Goal: Task Accomplishment & Management: Use online tool/utility

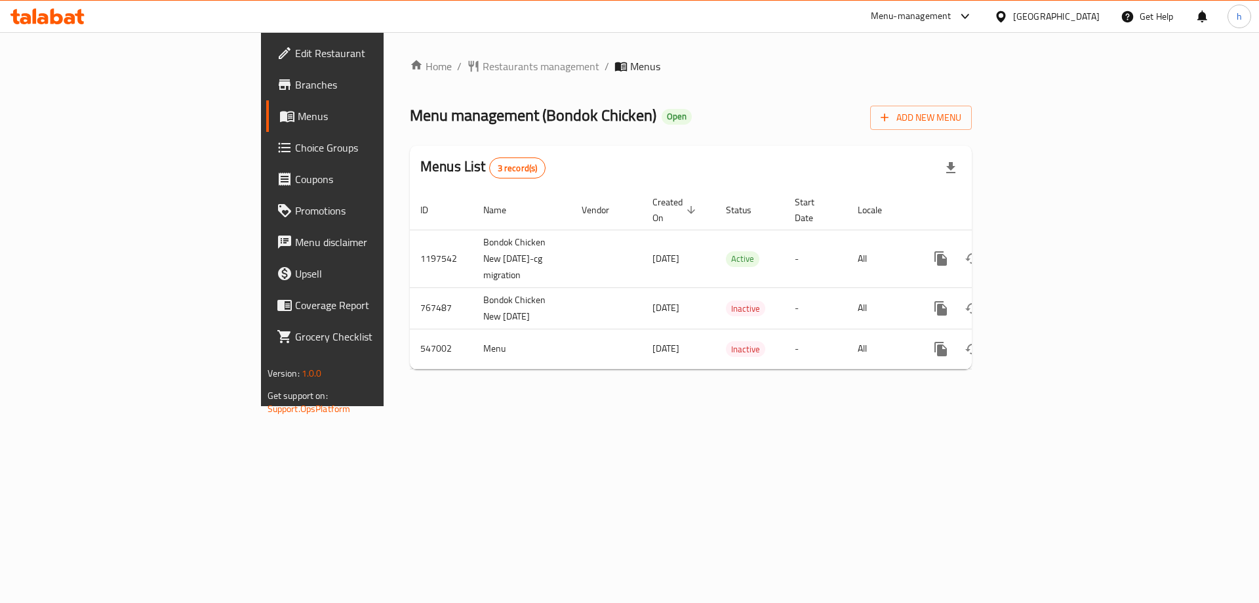
click at [295, 84] on span "Branches" at bounding box center [378, 85] width 166 height 16
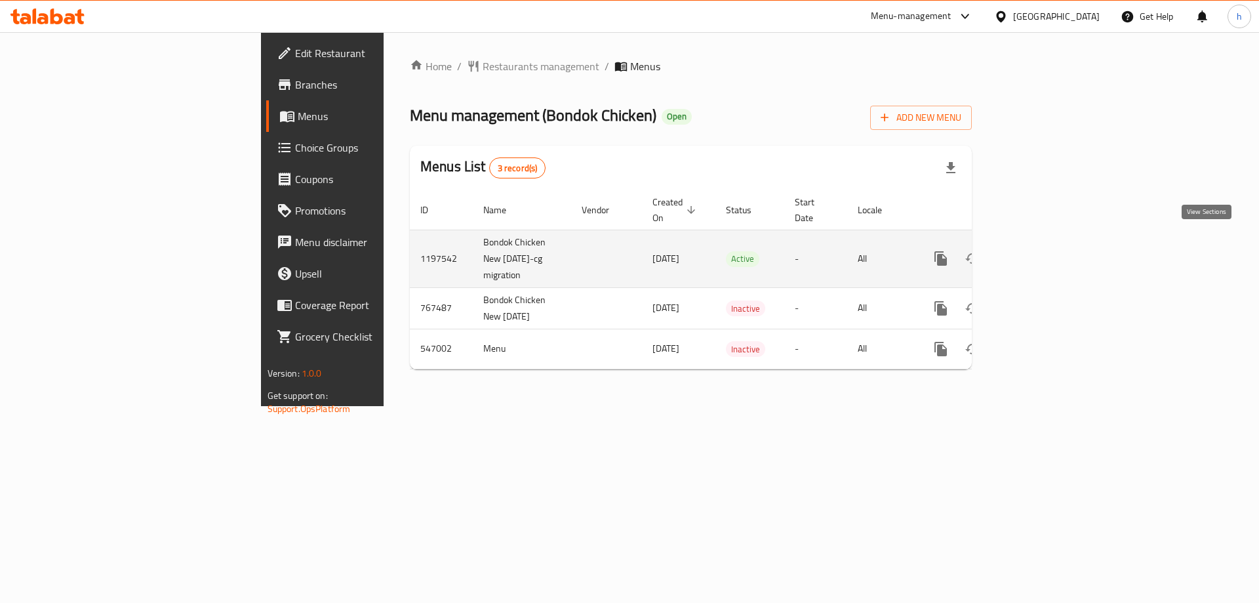
click at [1041, 252] on icon "enhanced table" at bounding box center [1035, 258] width 12 height 12
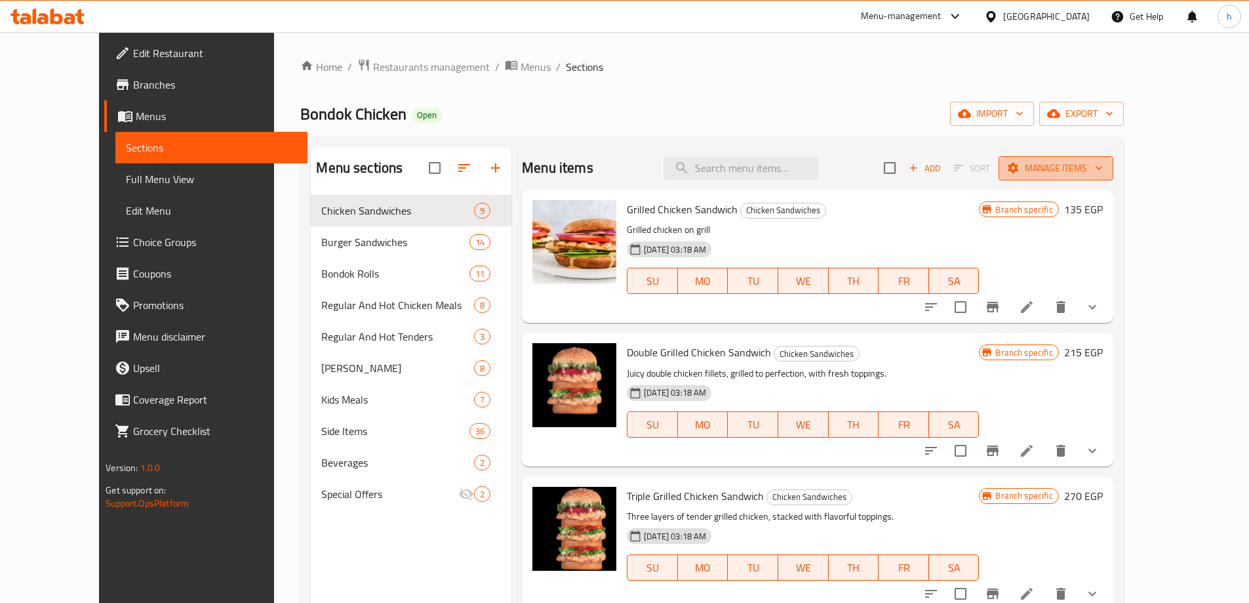
click at [1103, 171] on span "Manage items" at bounding box center [1056, 168] width 94 height 16
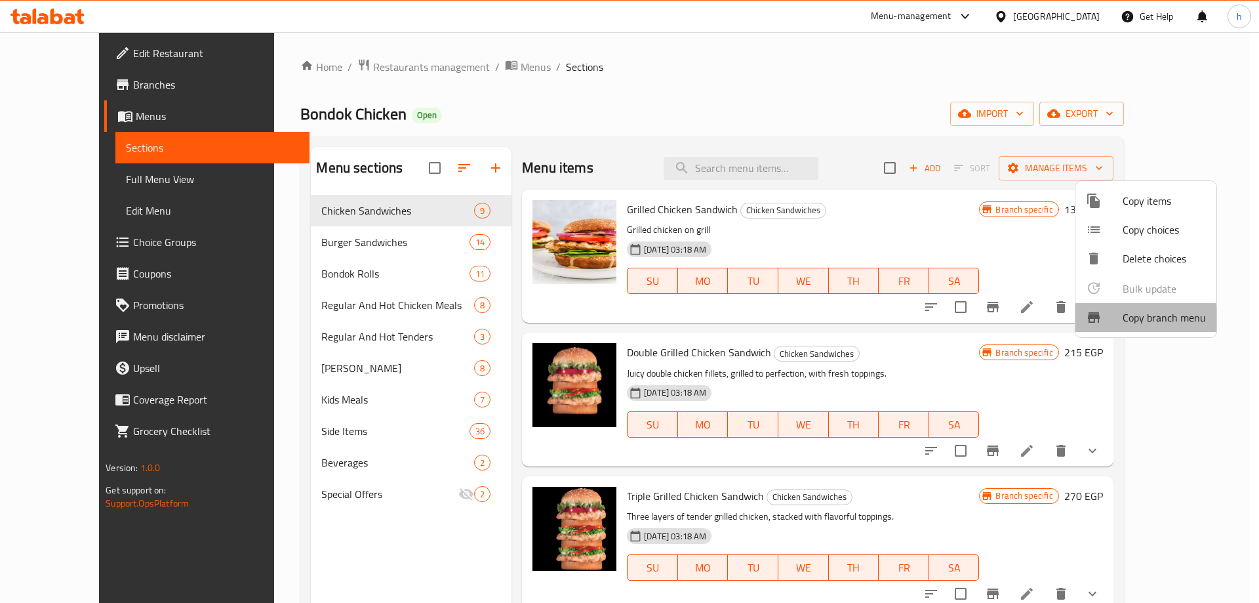
click at [1127, 322] on span "Copy branch menu" at bounding box center [1163, 317] width 83 height 16
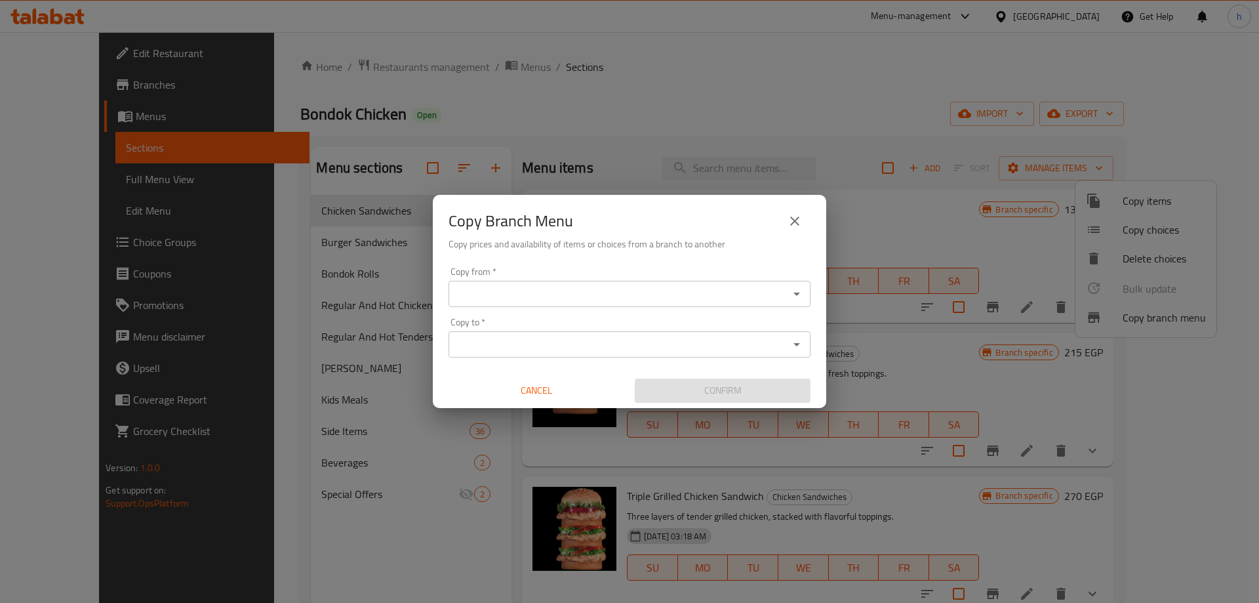
click at [787, 220] on icon "close" at bounding box center [795, 221] width 16 height 16
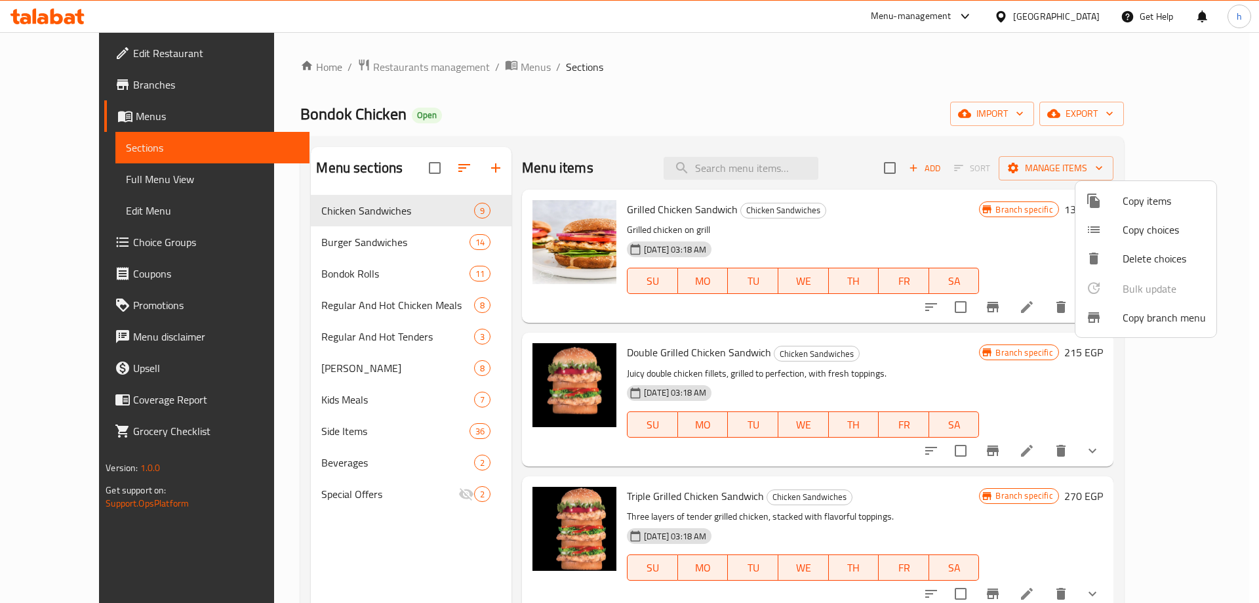
click at [81, 91] on div at bounding box center [629, 301] width 1259 height 603
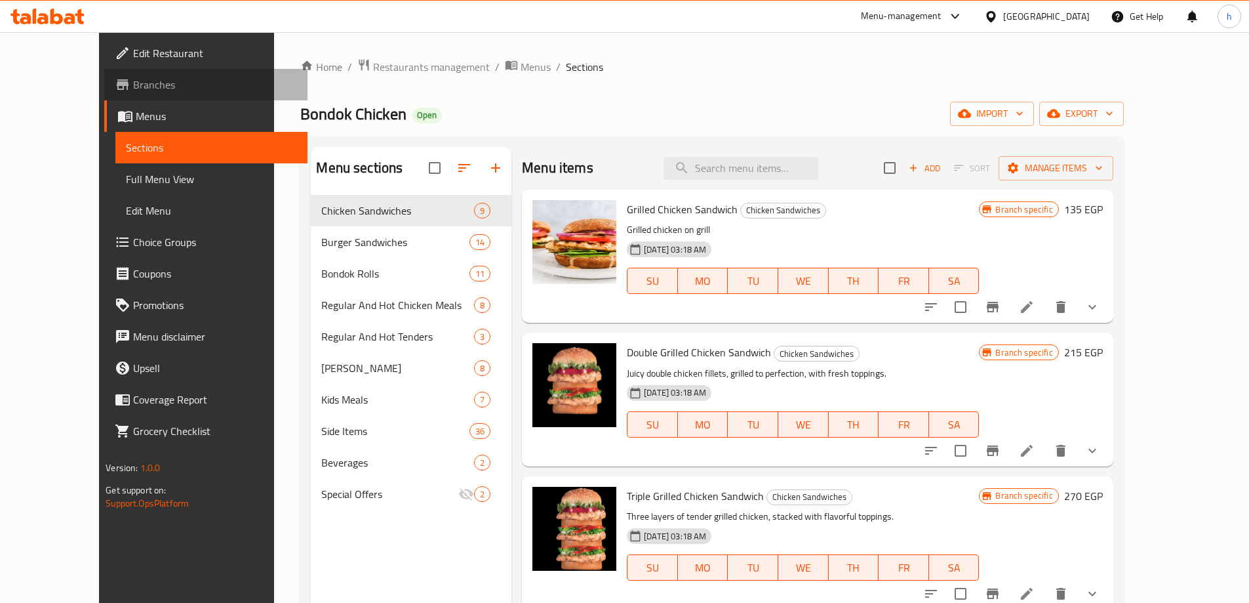
click at [133, 85] on span "Branches" at bounding box center [215, 85] width 164 height 16
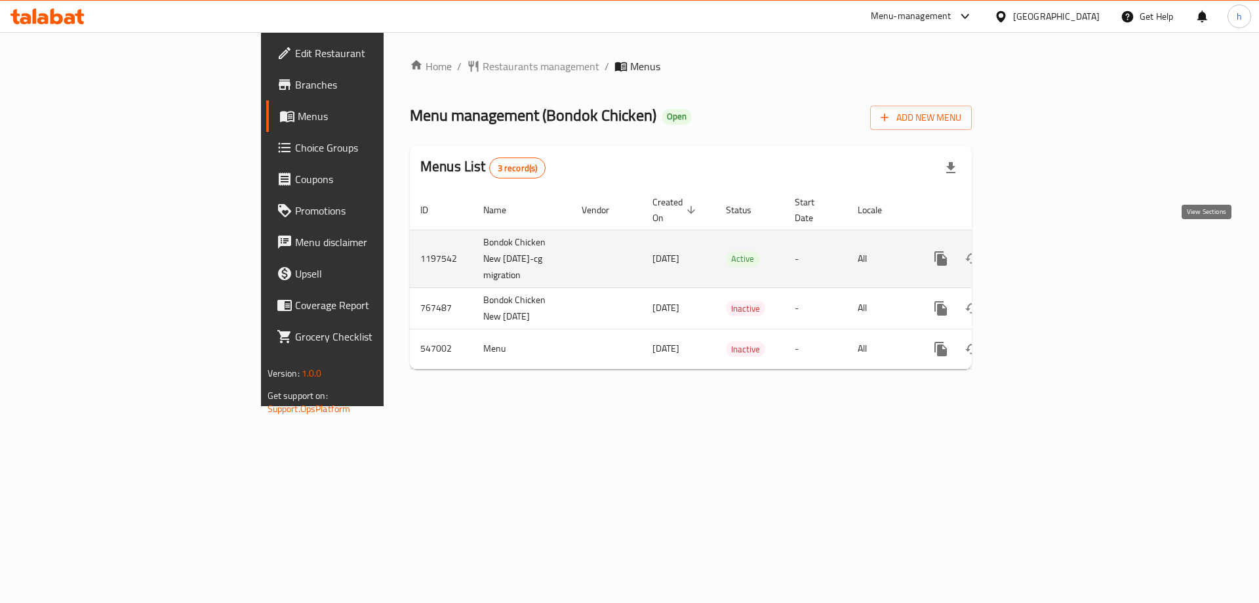
click at [1043, 250] on icon "enhanced table" at bounding box center [1035, 258] width 16 height 16
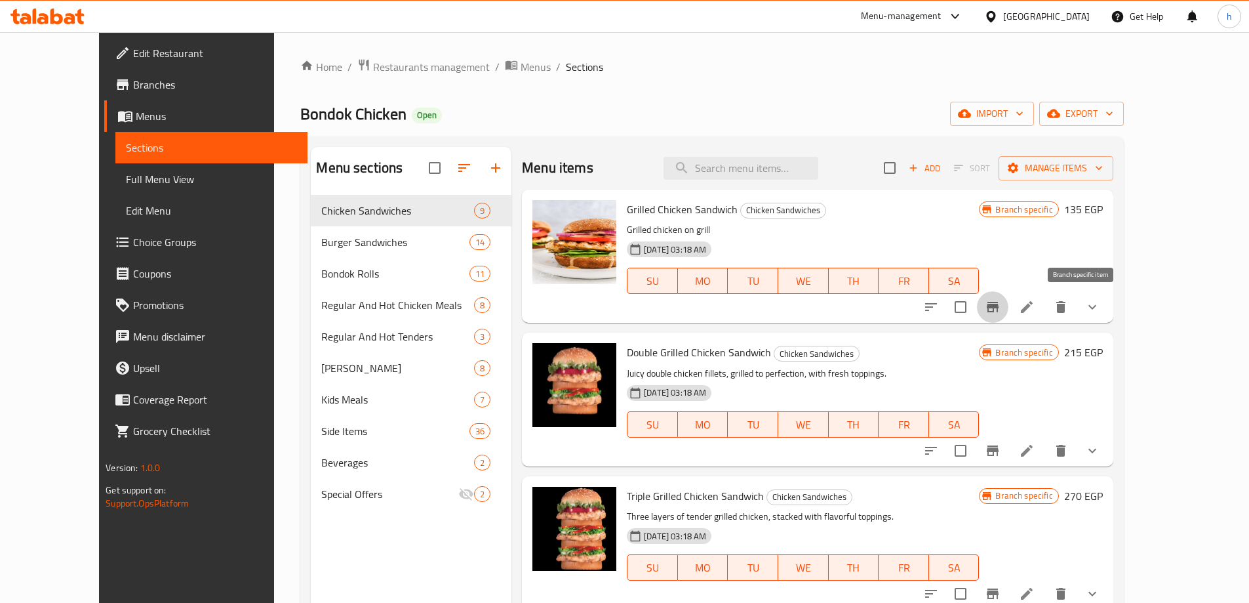
click at [1000, 313] on icon "Branch-specific-item" at bounding box center [993, 307] width 16 height 16
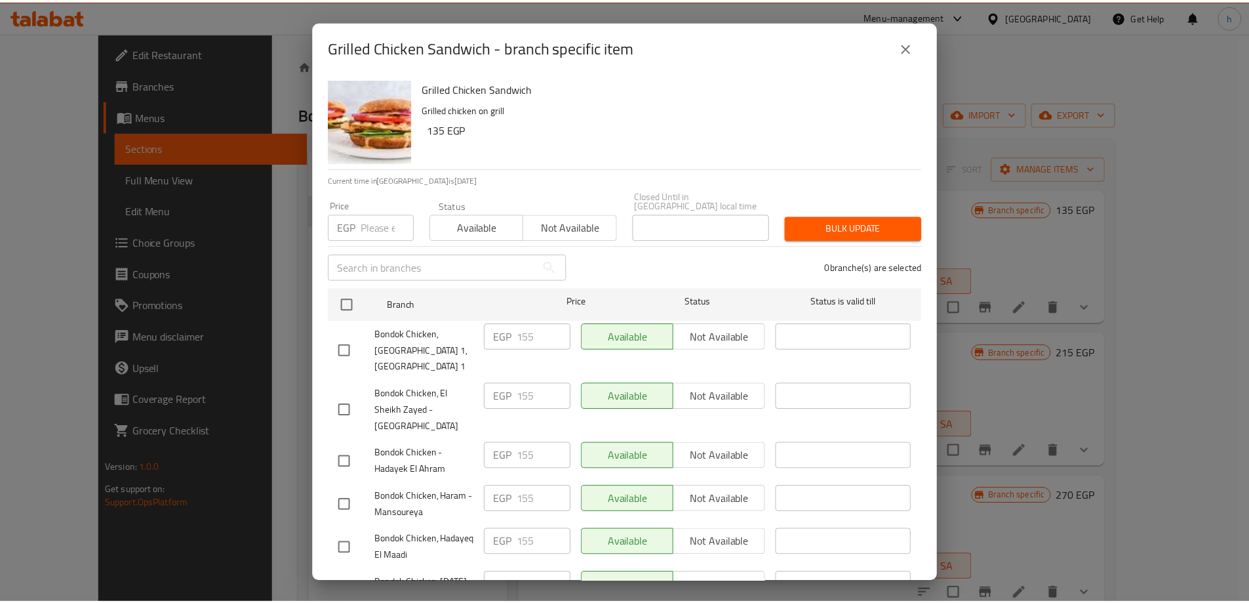
scroll to position [203, 0]
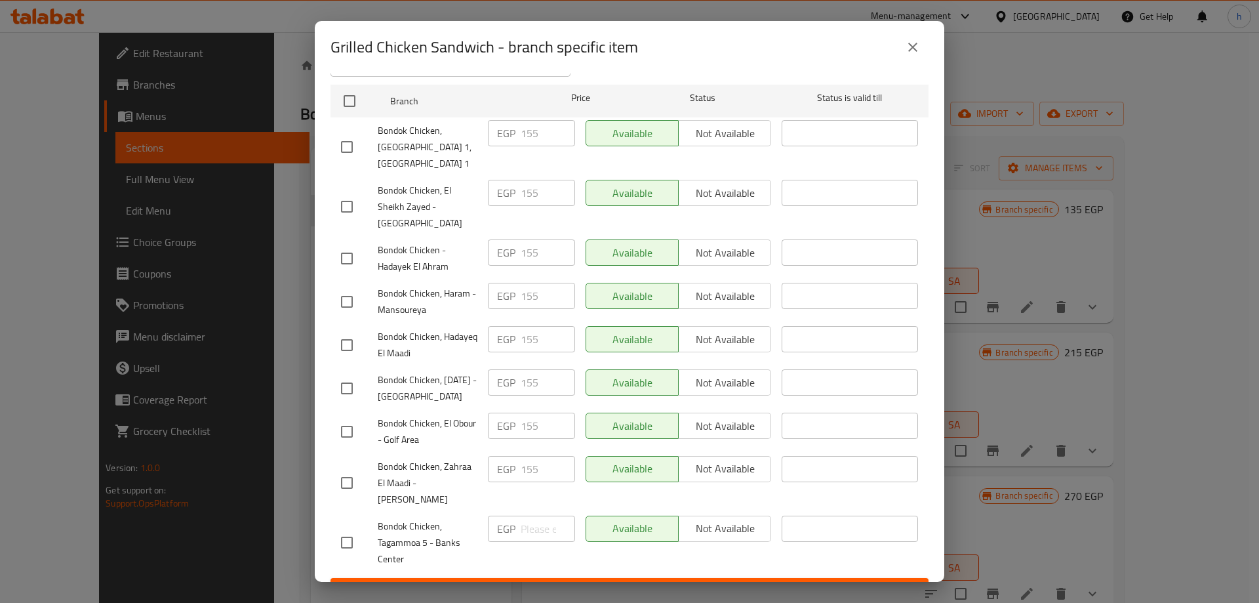
click at [911, 43] on icon "close" at bounding box center [913, 47] width 16 height 16
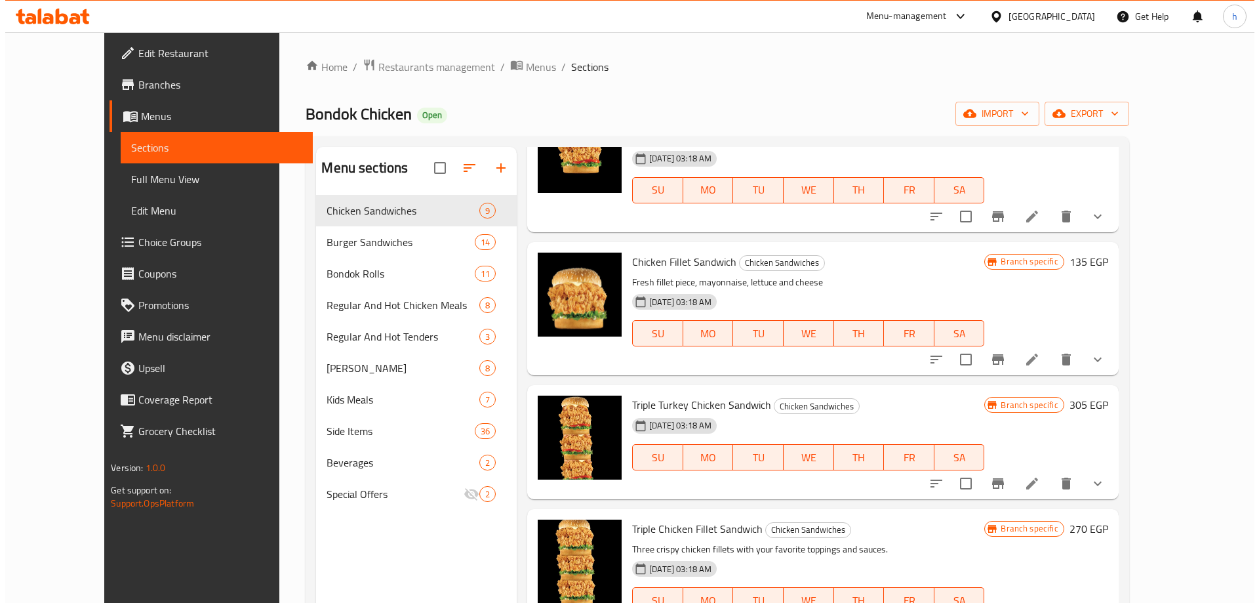
scroll to position [590, 0]
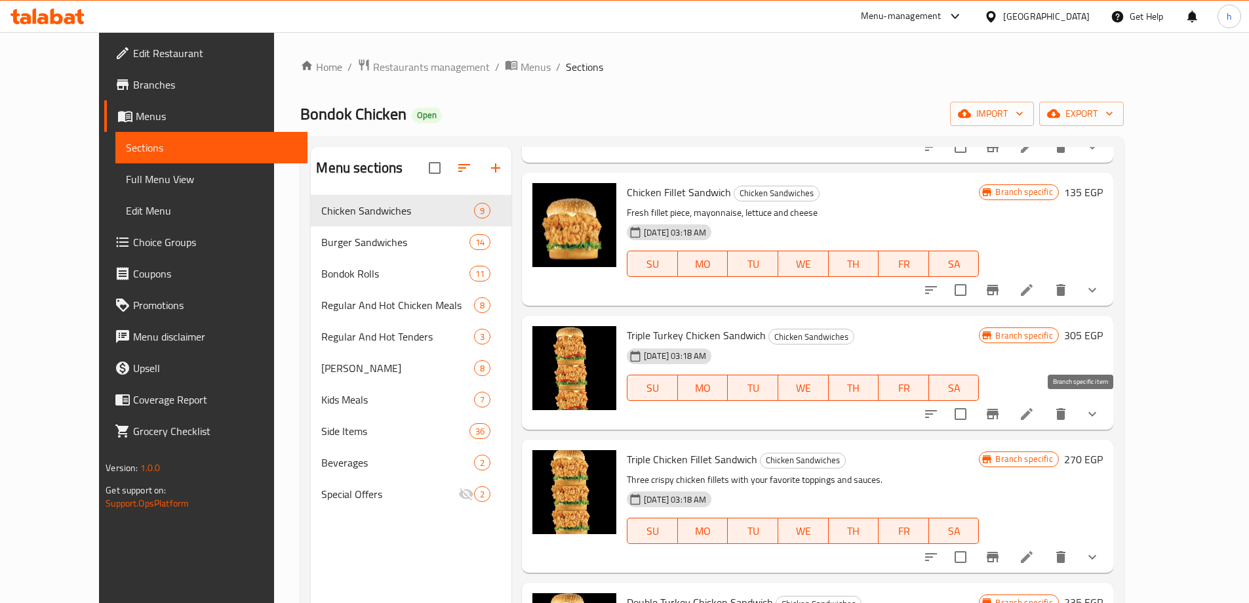
click at [1008, 411] on button "Branch-specific-item" at bounding box center [992, 413] width 31 height 31
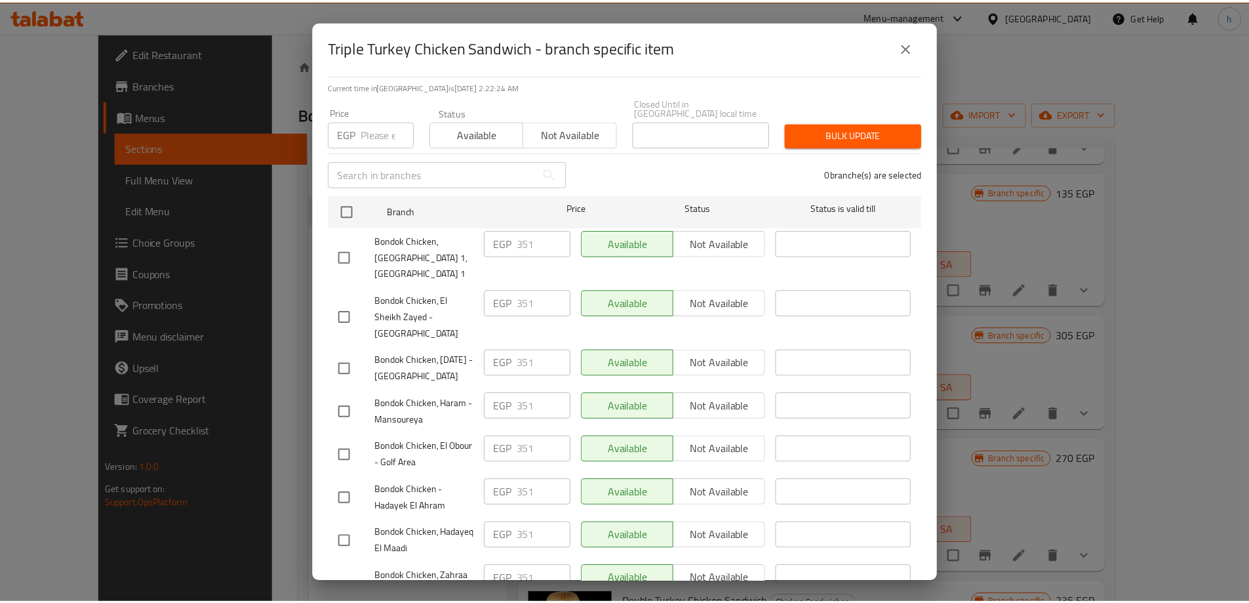
scroll to position [0, 0]
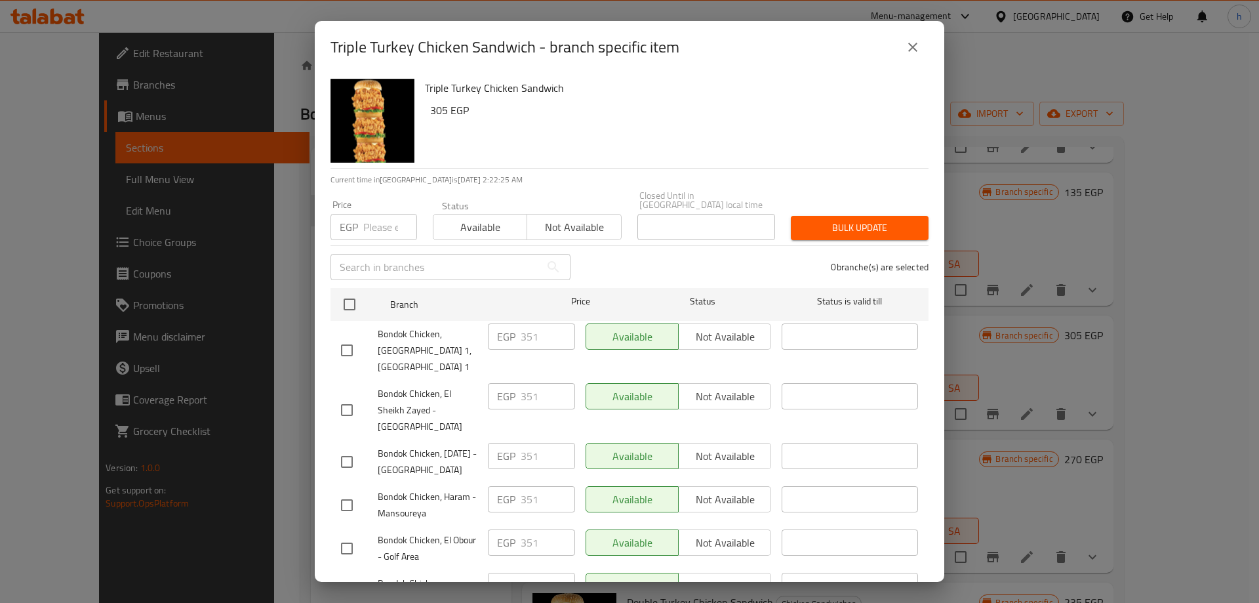
click at [917, 47] on icon "close" at bounding box center [913, 47] width 16 height 16
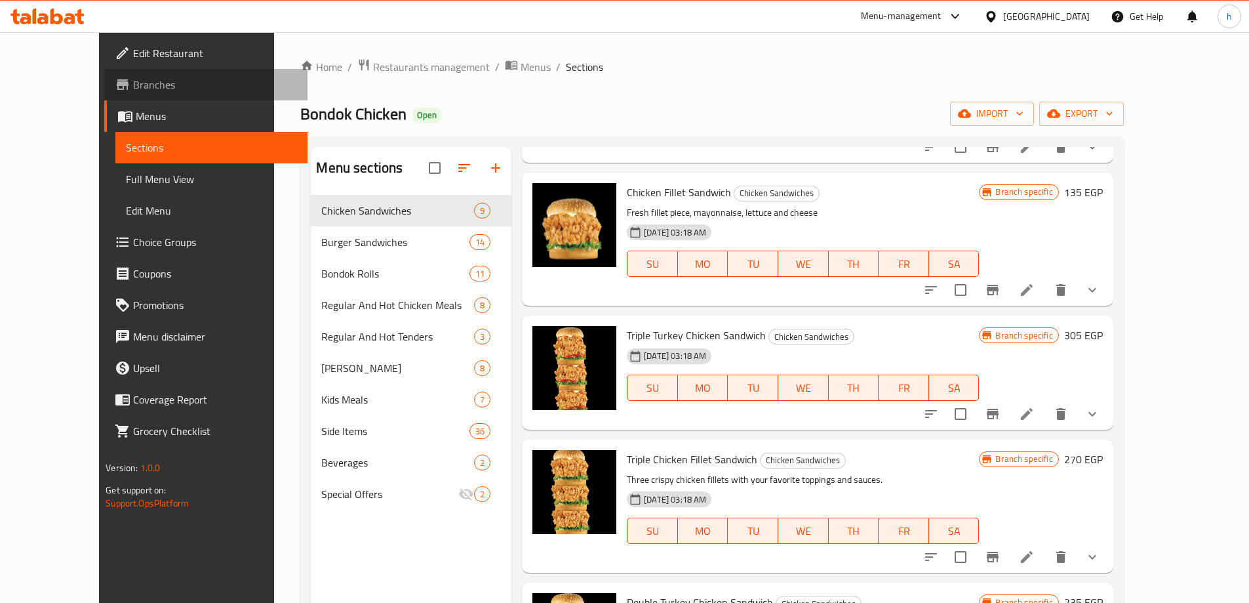
click at [133, 85] on span "Branches" at bounding box center [215, 85] width 164 height 16
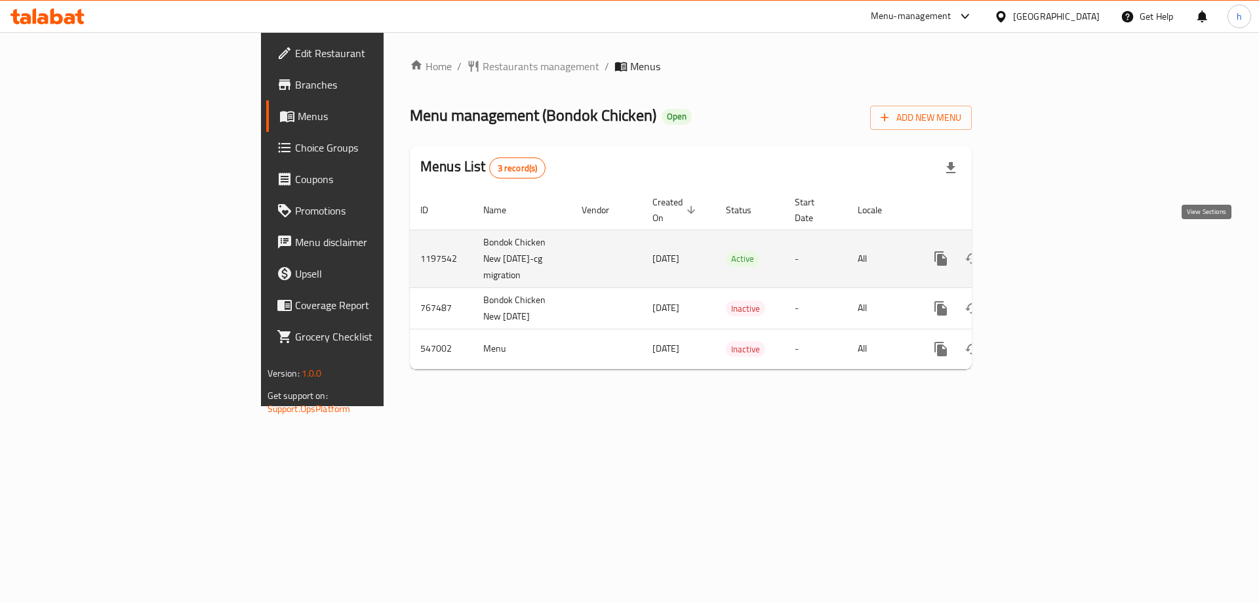
click at [1043, 250] on icon "enhanced table" at bounding box center [1035, 258] width 16 height 16
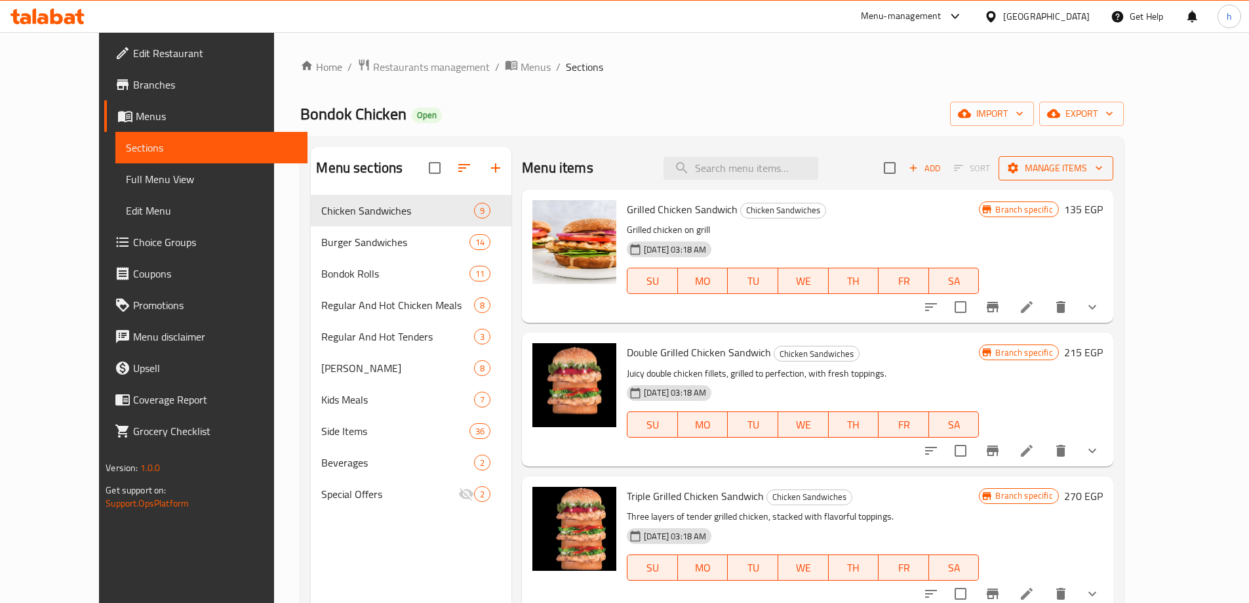
click at [1103, 168] on span "Manage items" at bounding box center [1056, 168] width 94 height 16
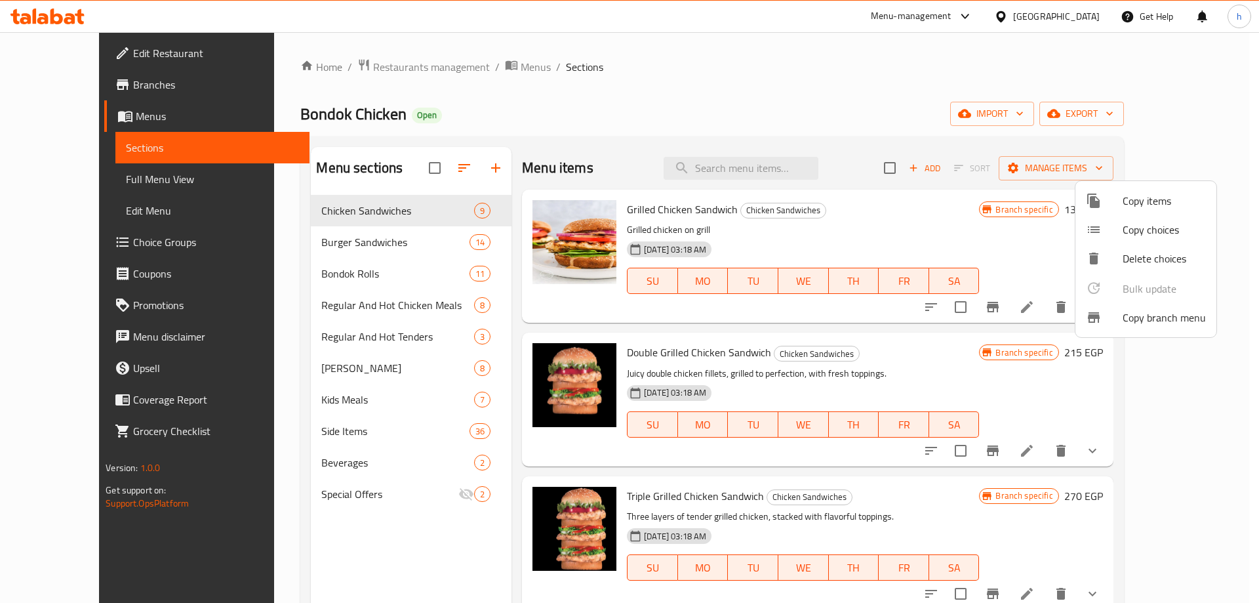
click at [1138, 319] on span "Copy branch menu" at bounding box center [1163, 317] width 83 height 16
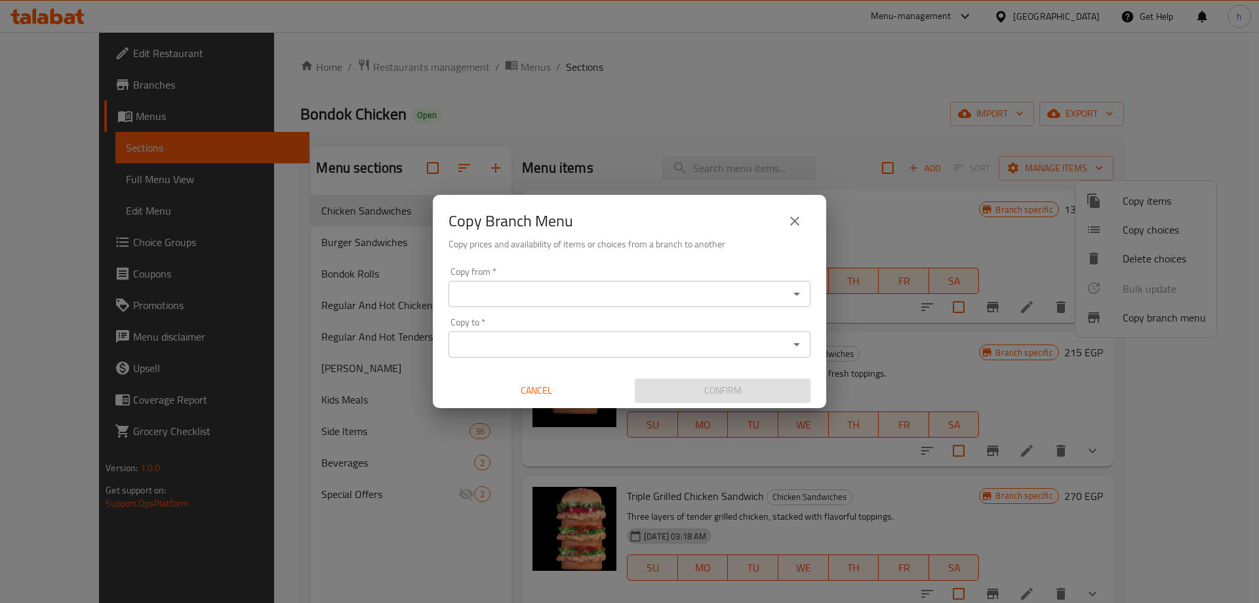
click at [500, 218] on h2 "Copy Branch Menu" at bounding box center [510, 220] width 125 height 21
click at [799, 298] on icon "Open" at bounding box center [797, 294] width 16 height 16
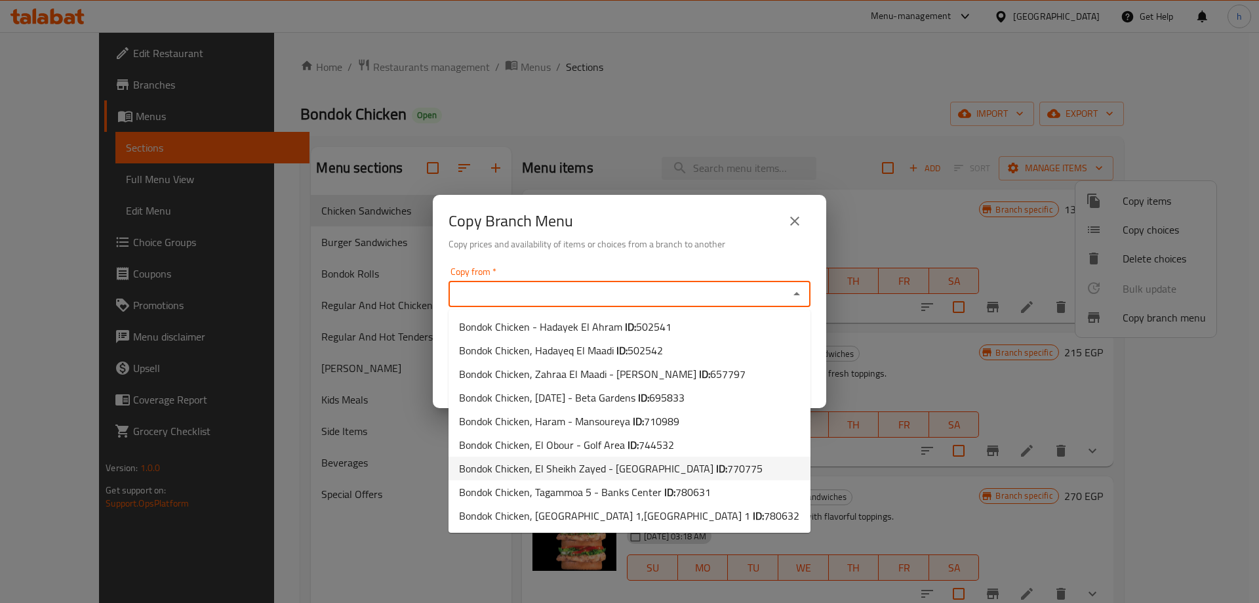
click at [727, 469] on span "770775" at bounding box center [744, 468] width 35 height 20
type input "Bondok Chicken, El Sheikh Zayed - [GEOGRAPHIC_DATA]"
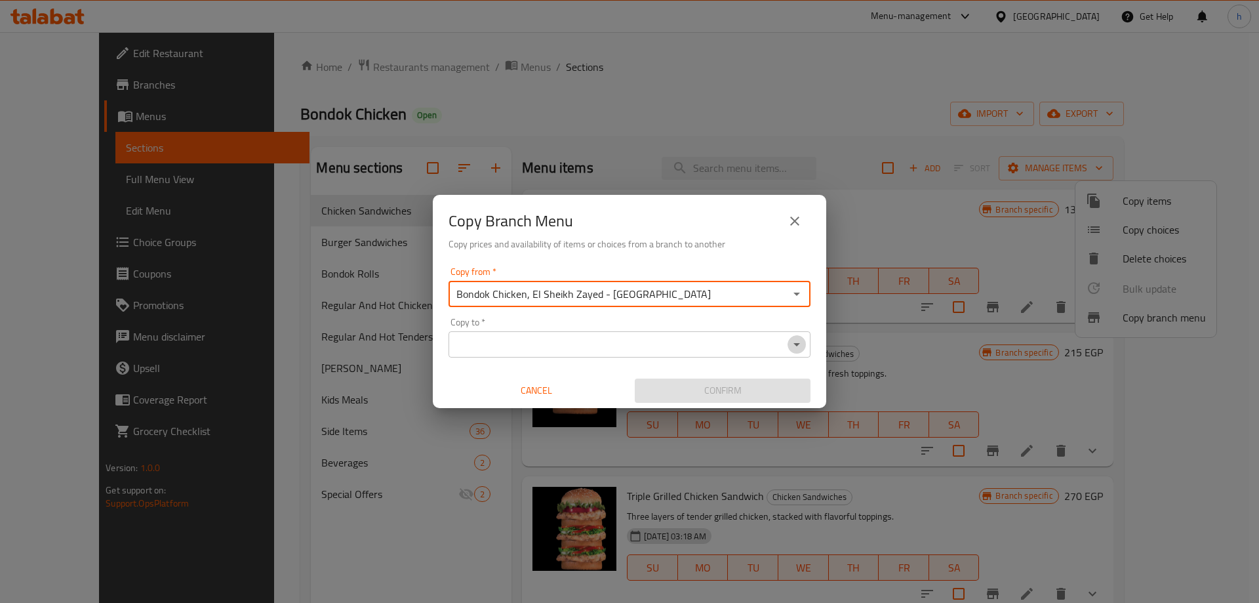
click at [798, 347] on icon "Open" at bounding box center [797, 344] width 16 height 16
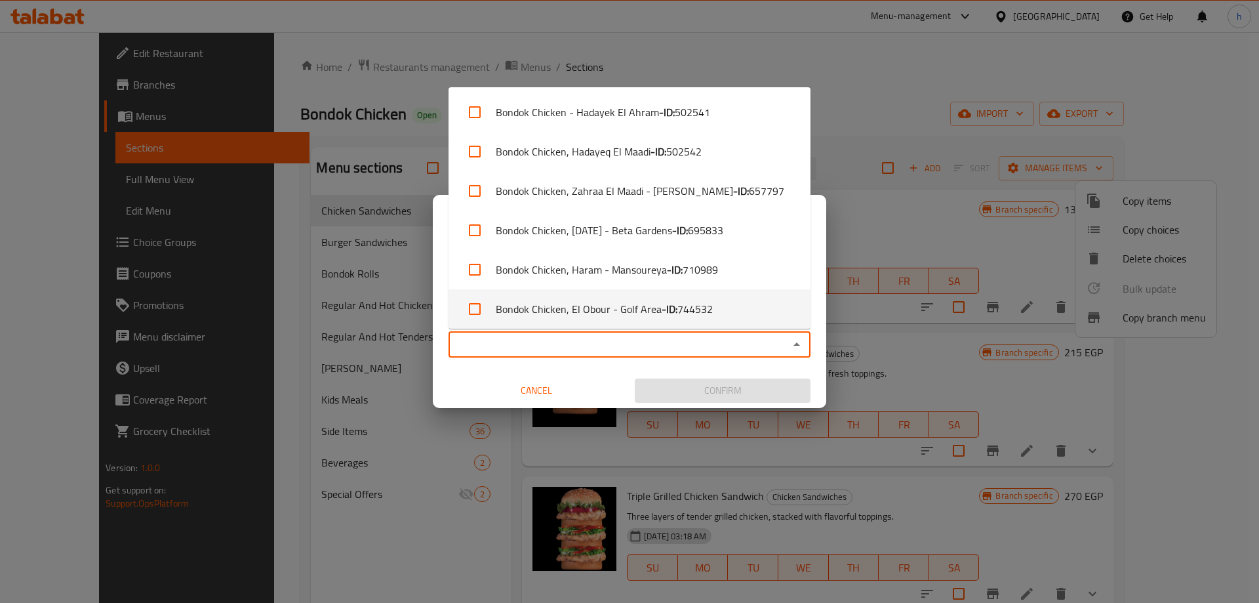
scroll to position [123, 0]
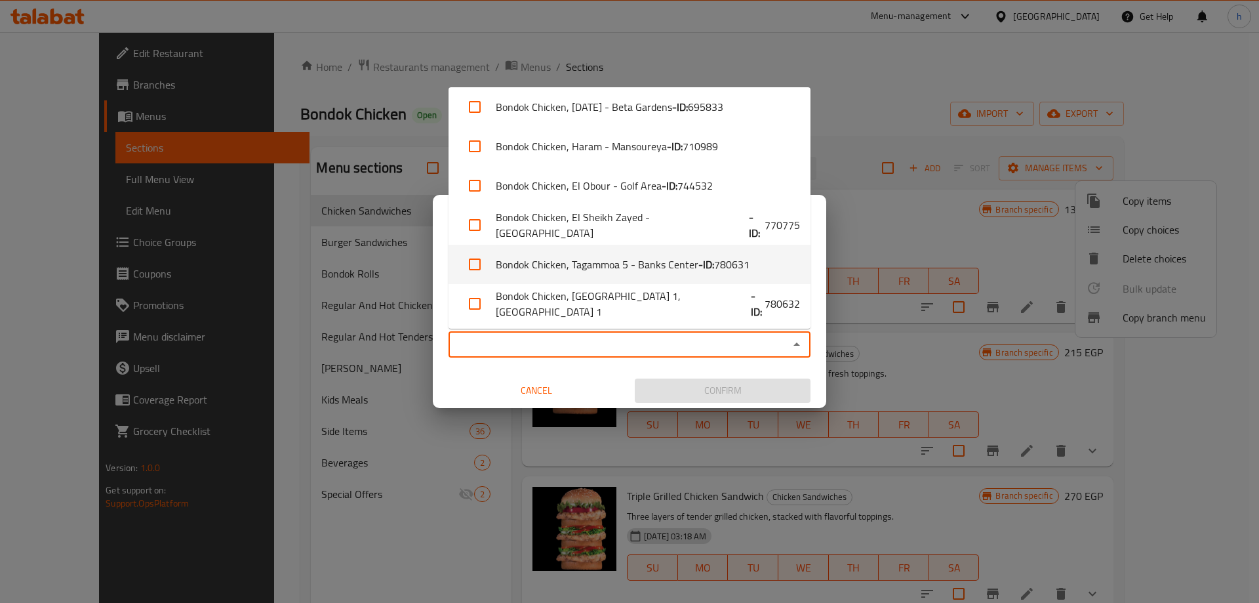
click at [738, 269] on span "780631" at bounding box center [731, 264] width 35 height 16
checkbox input "true"
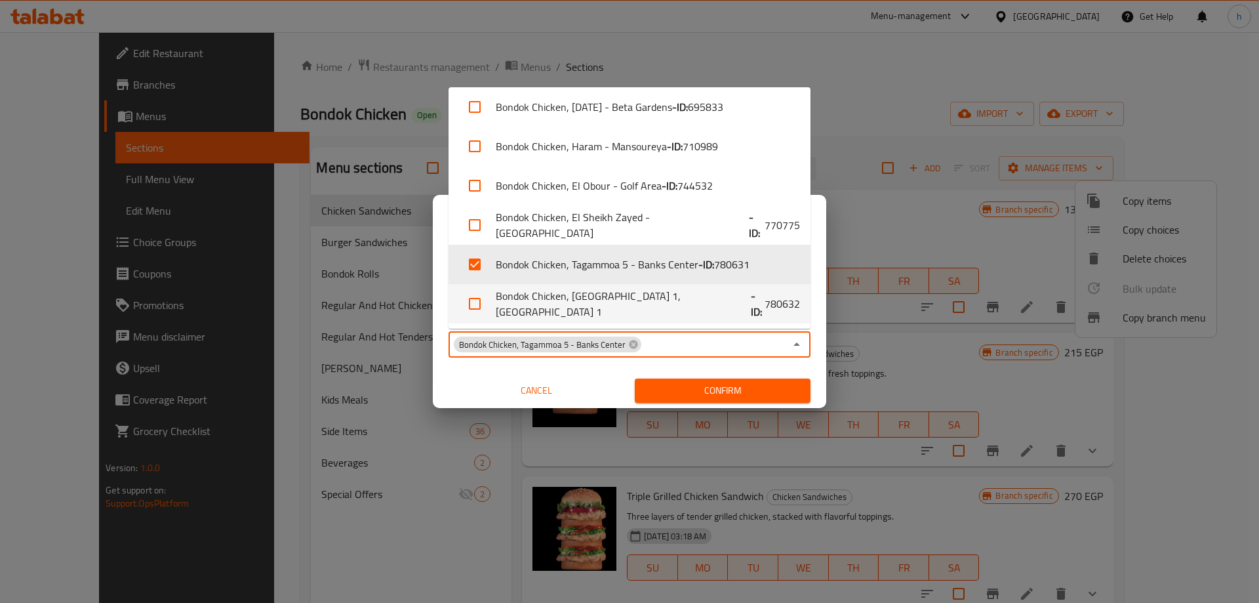
click at [449, 387] on button "Cancel" at bounding box center [536, 390] width 176 height 24
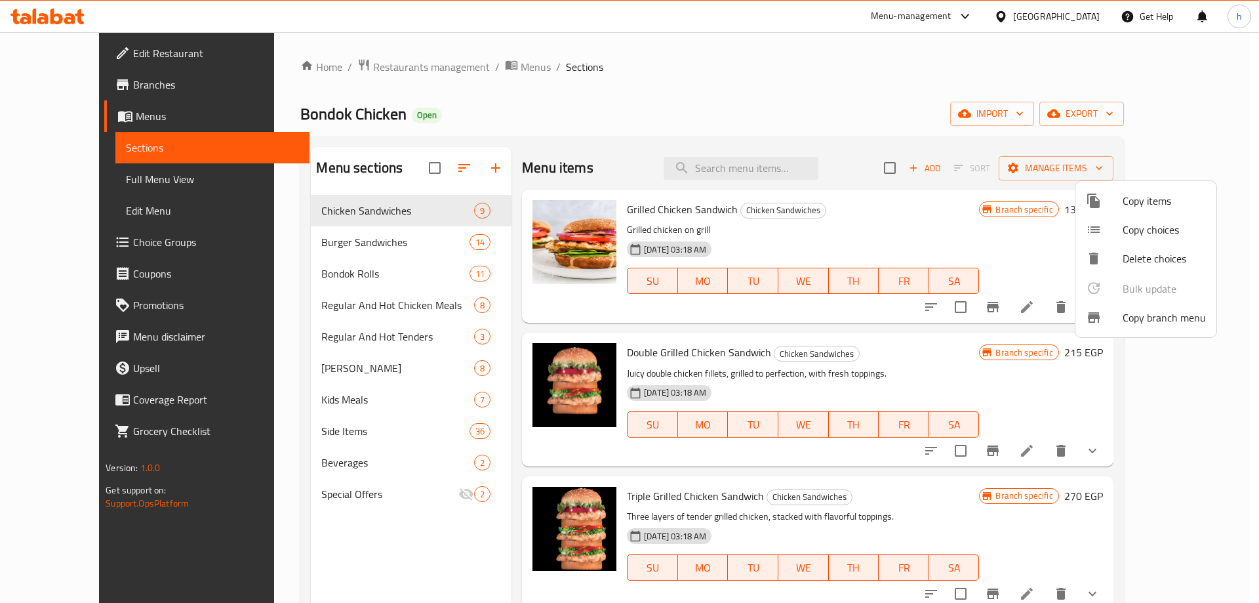
click at [1167, 317] on span "Copy branch menu" at bounding box center [1163, 317] width 83 height 16
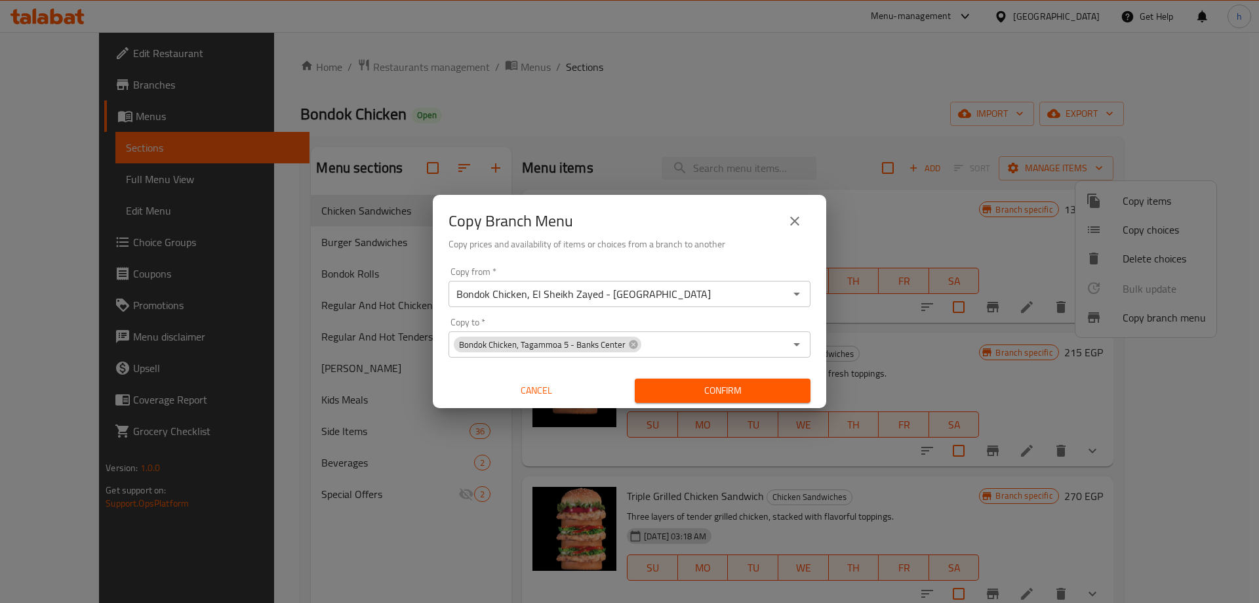
click at [801, 296] on icon "Open" at bounding box center [797, 294] width 16 height 16
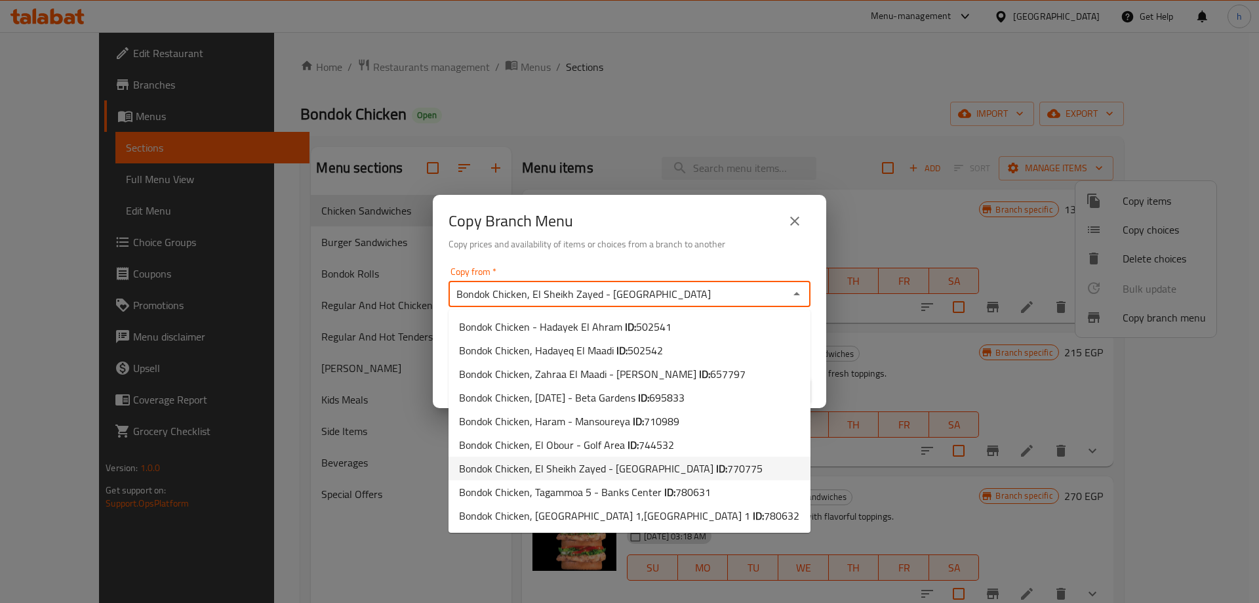
click at [727, 467] on span "770775" at bounding box center [744, 468] width 35 height 20
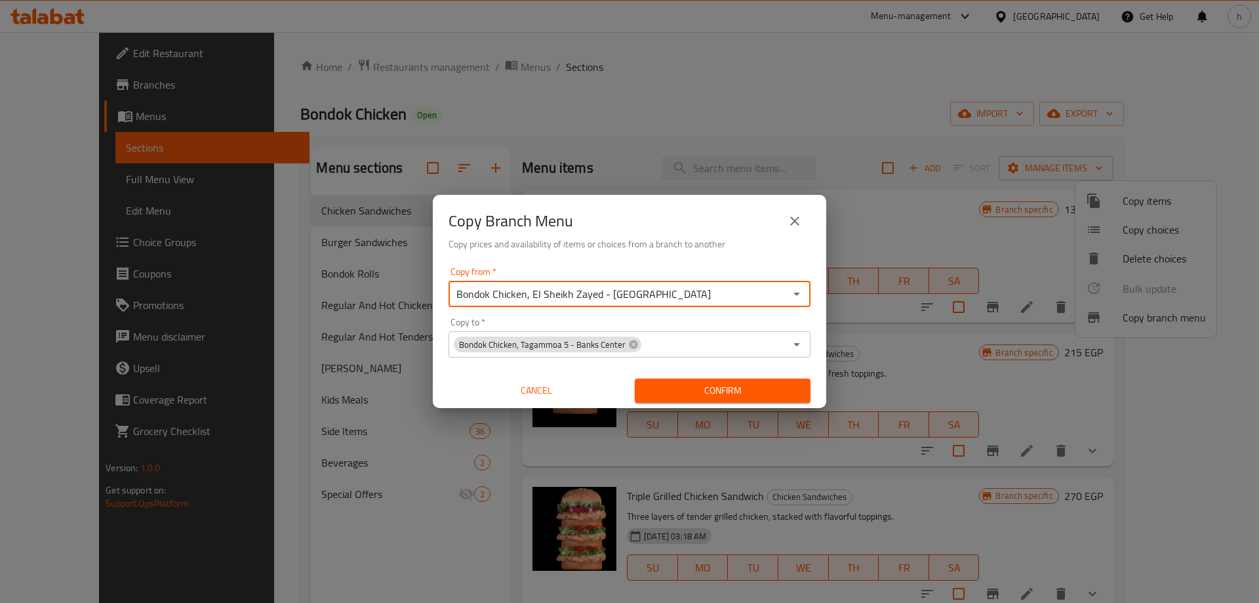
click at [800, 349] on icon "Open" at bounding box center [797, 344] width 16 height 16
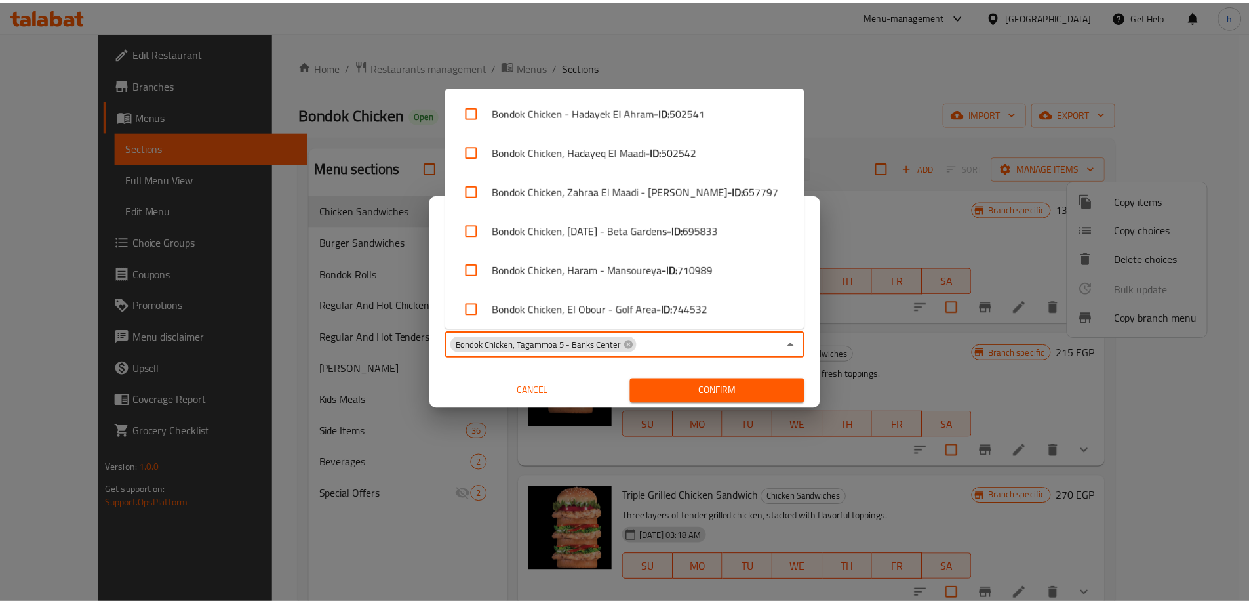
scroll to position [81, 0]
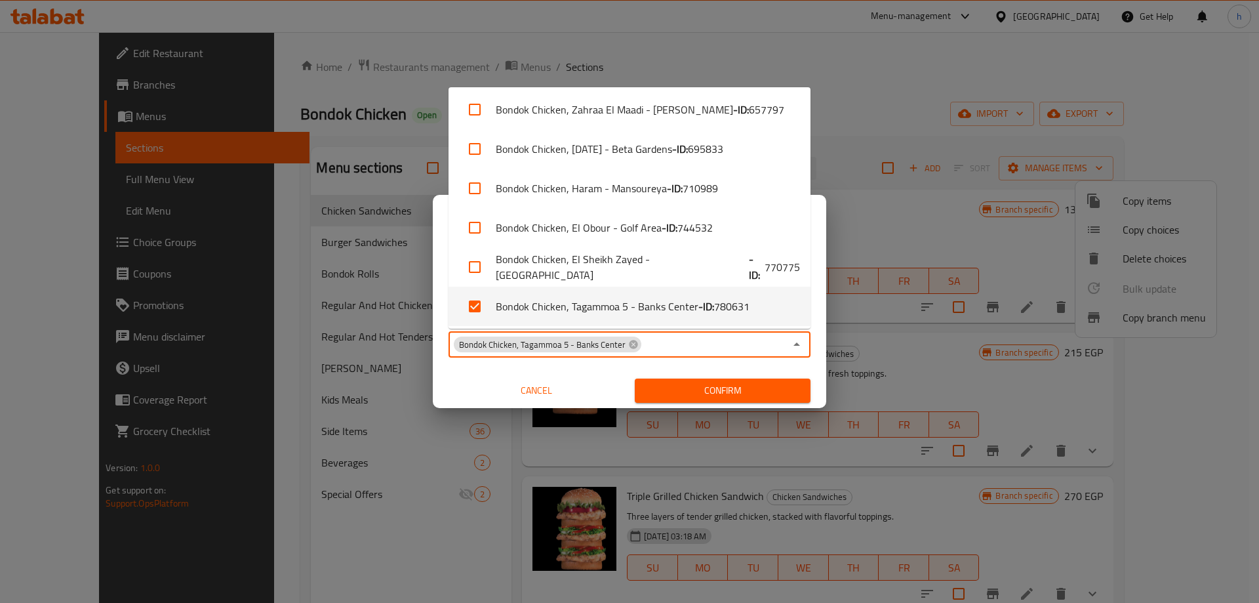
click at [763, 384] on span "Confirm" at bounding box center [722, 390] width 155 height 16
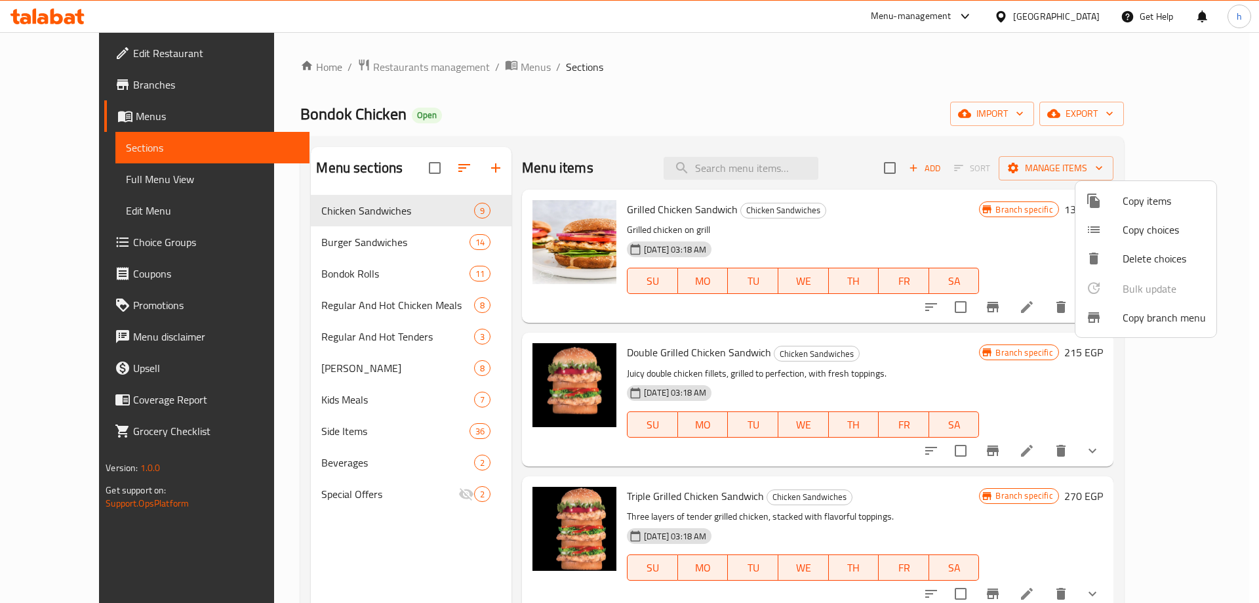
click at [125, 191] on div at bounding box center [629, 301] width 1259 height 603
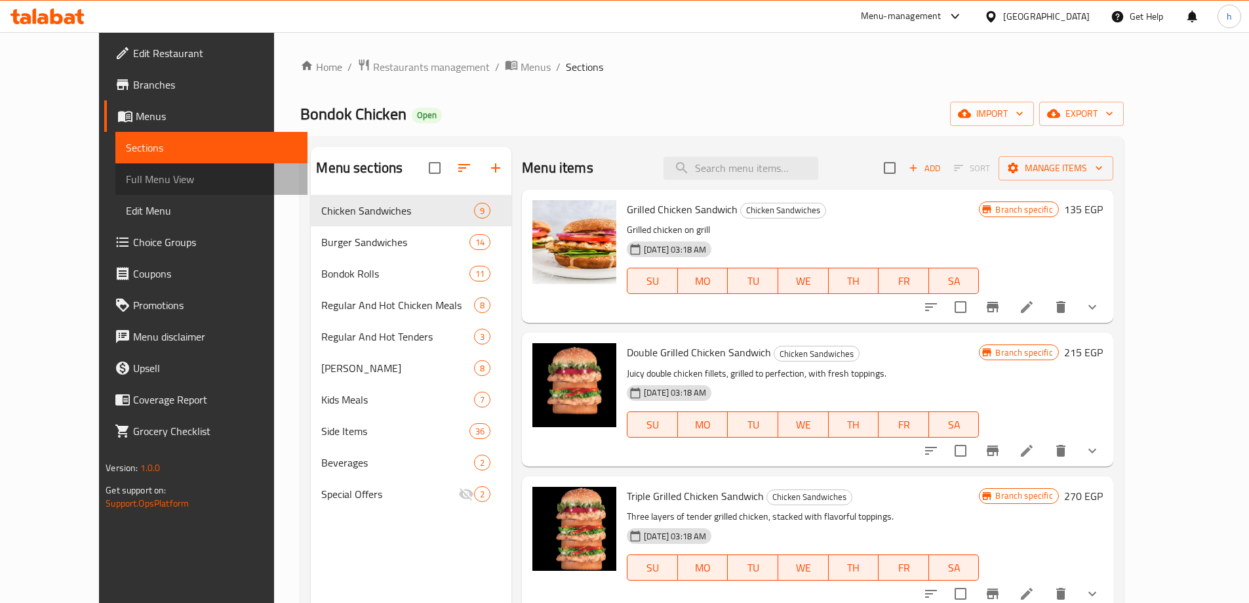
drag, startPoint x: 102, startPoint y: 183, endPoint x: 90, endPoint y: 228, distance: 46.1
click at [126, 183] on span "Full Menu View" at bounding box center [211, 179] width 171 height 16
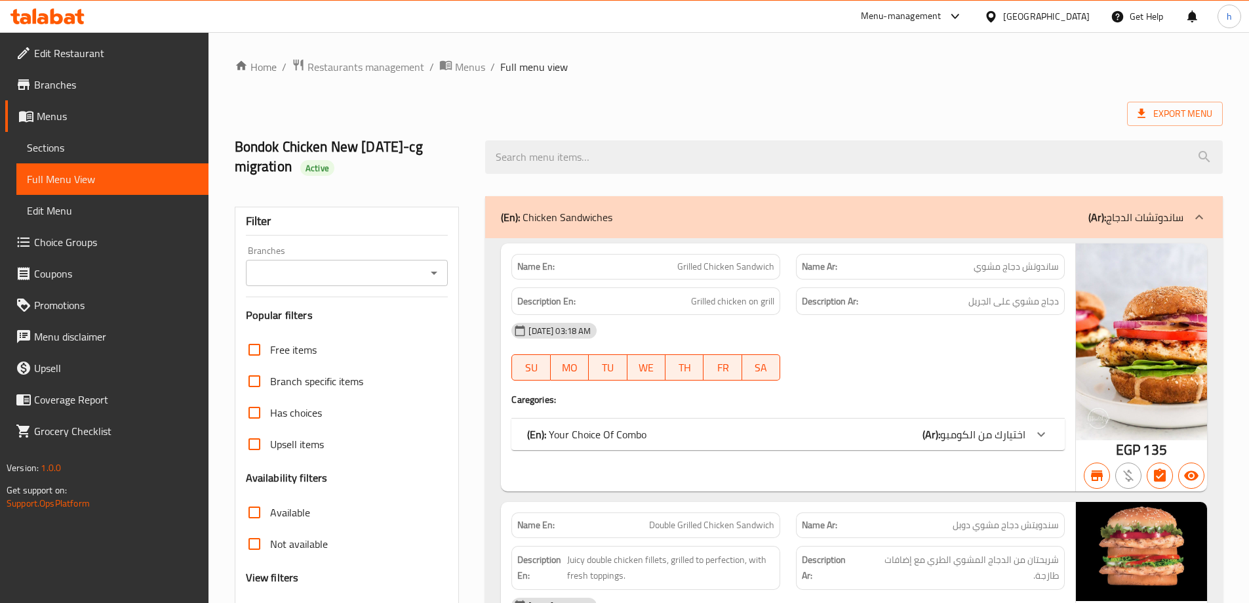
scroll to position [197, 0]
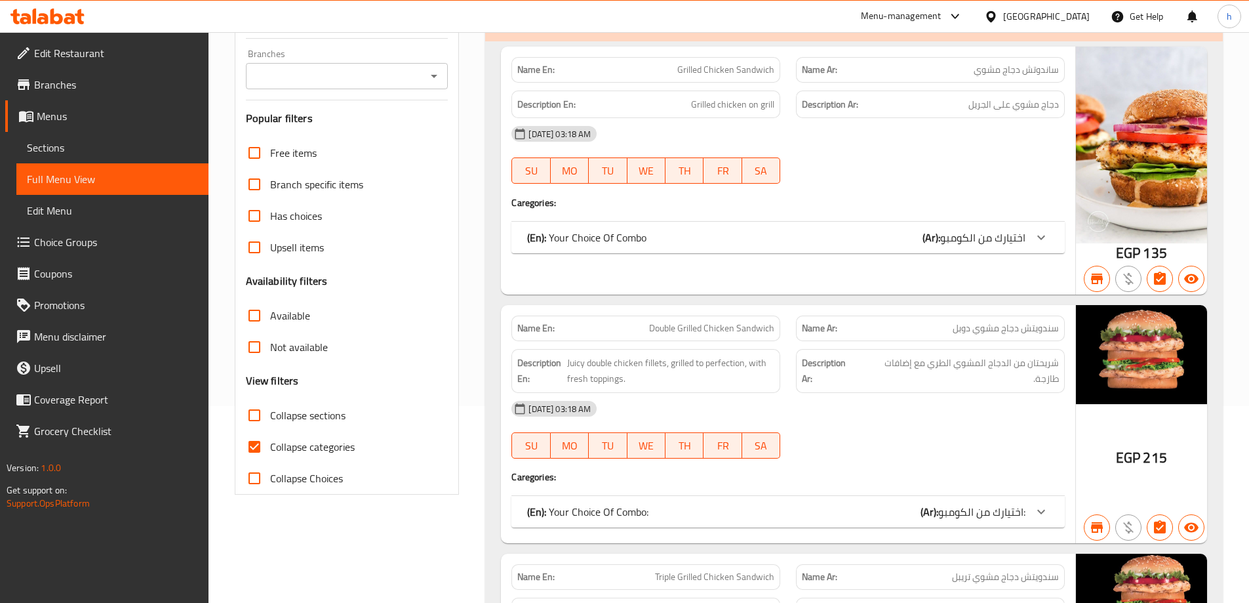
click at [322, 444] on span "Collapse categories" at bounding box center [312, 447] width 85 height 16
click at [270, 444] on input "Collapse categories" at bounding box center [254, 446] width 31 height 31
checkbox input "false"
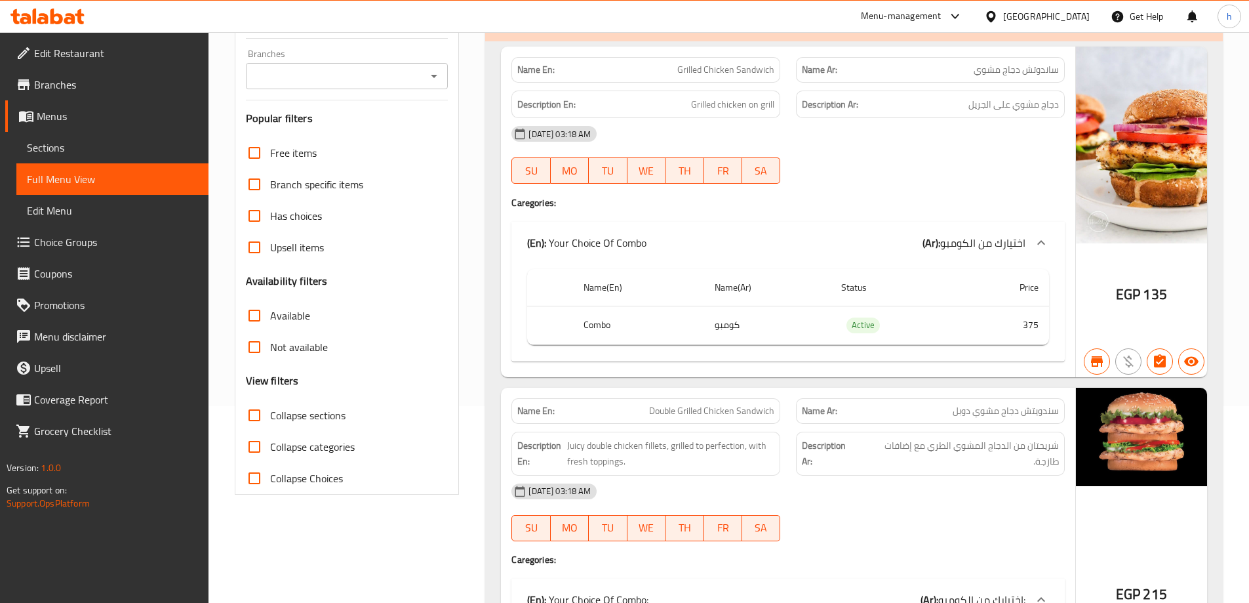
click at [433, 75] on icon "Open" at bounding box center [434, 76] width 7 height 3
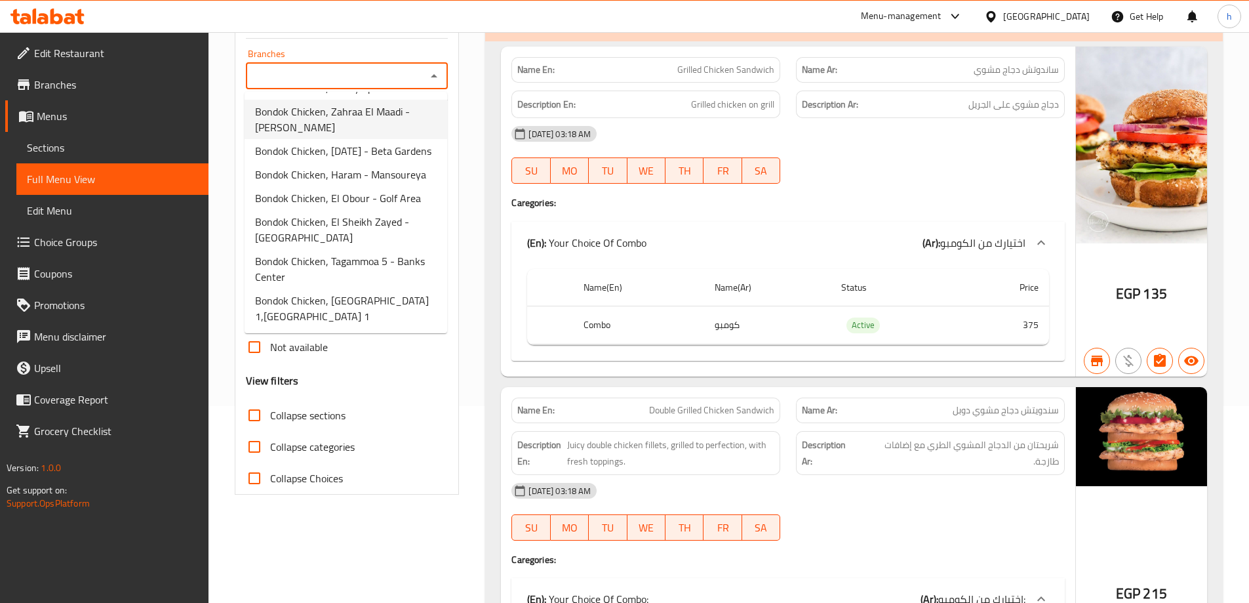
scroll to position [84, 0]
click at [348, 268] on span "Bondok Chicken, Tagammoa 5 - Banks Center" at bounding box center [346, 268] width 182 height 31
type input "Bondok Chicken, Tagammoa 5 - Banks Center"
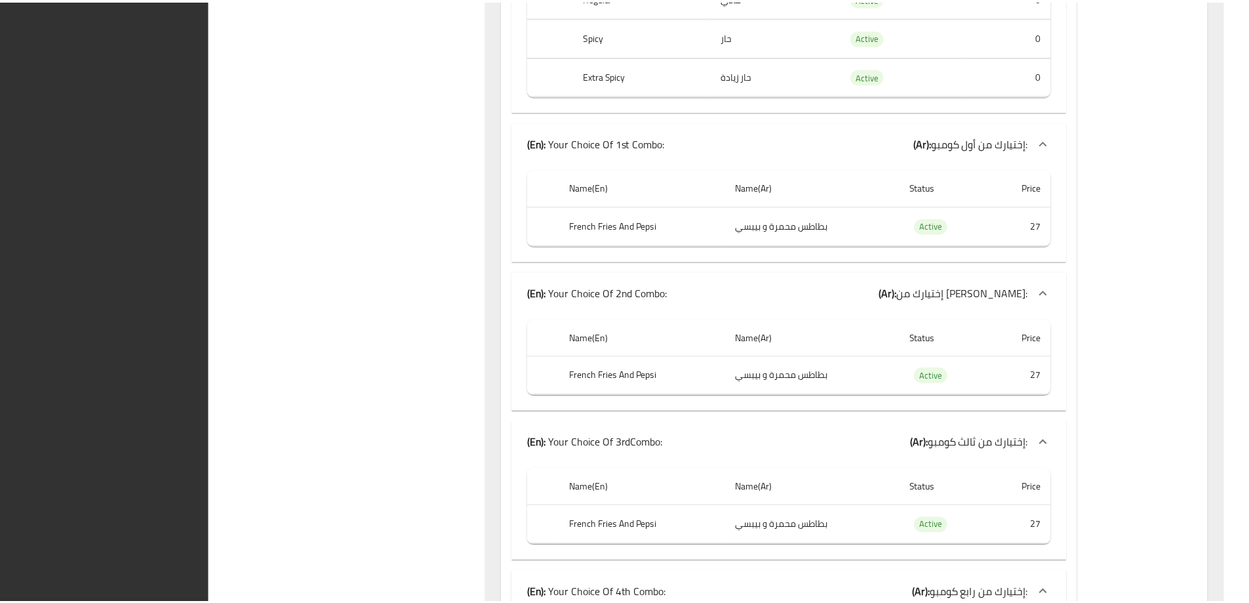
scroll to position [29788, 0]
